Goal: Information Seeking & Learning: Understand process/instructions

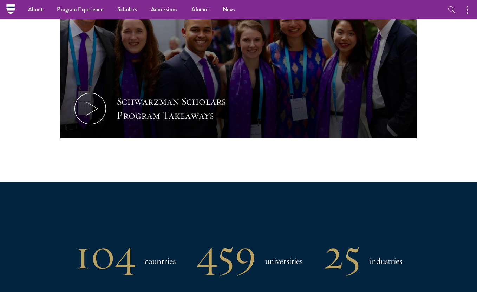
scroll to position [396, 0]
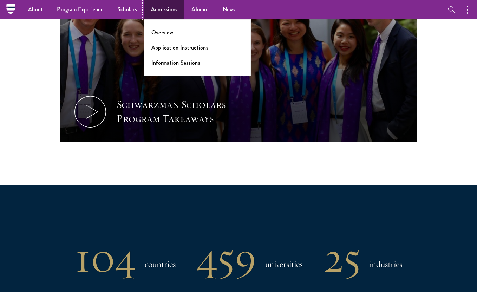
click at [163, 16] on link "Admissions" at bounding box center [164, 9] width 41 height 19
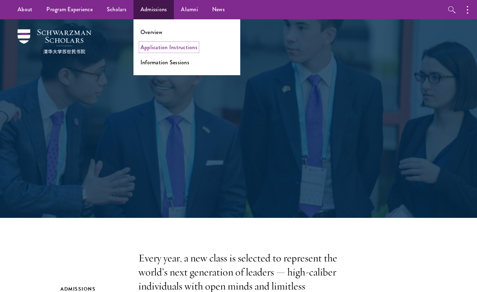
click at [158, 45] on link "Application Instructions" at bounding box center [168, 47] width 57 height 8
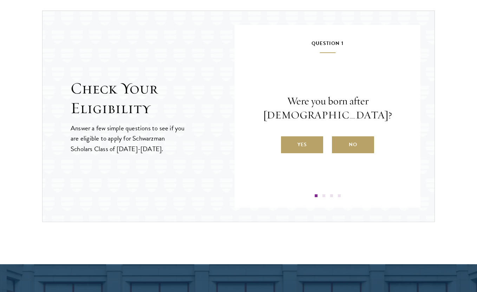
scroll to position [755, 0]
